Goal: Find specific page/section

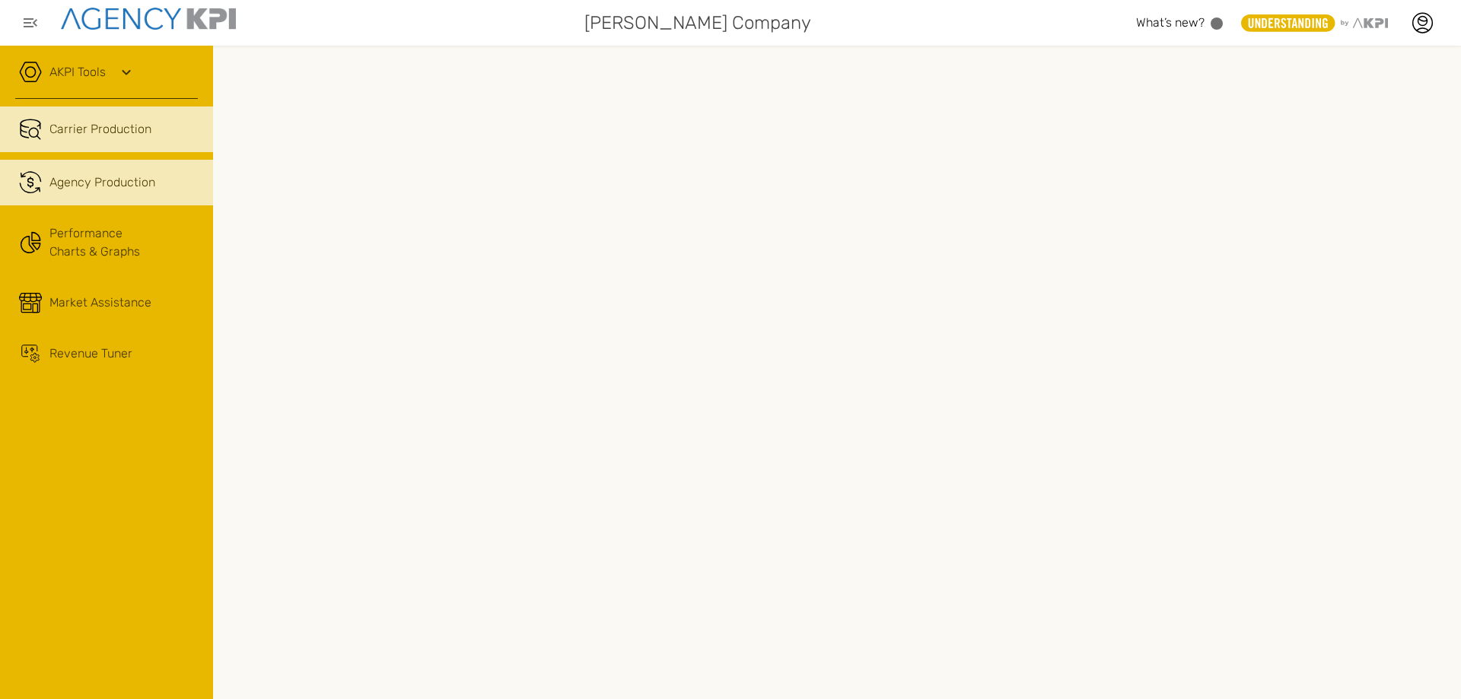
click at [119, 184] on span "Agency Production" at bounding box center [102, 182] width 106 height 18
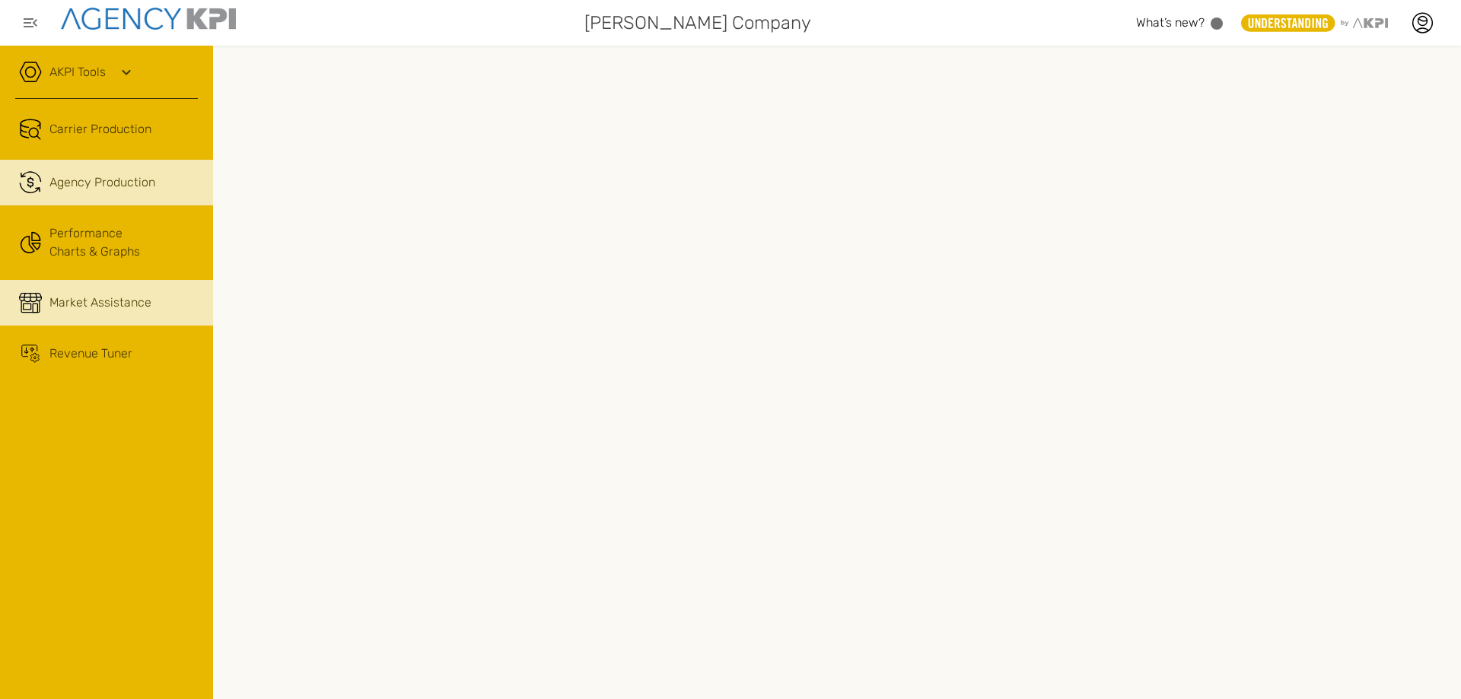
click at [124, 300] on span "Market Assistance" at bounding box center [100, 303] width 102 height 18
drag, startPoint x: 1449, startPoint y: 230, endPoint x: 1449, endPoint y: 293, distance: 63.2
click at [1449, 293] on div at bounding box center [837, 373] width 1248 height 654
